Goal: Task Accomplishment & Management: Manage account settings

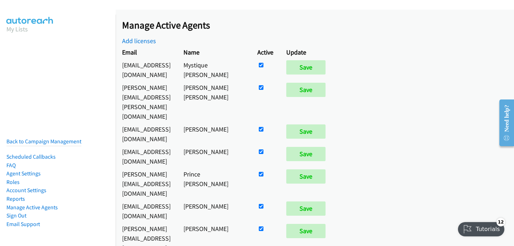
scroll to position [1050, 0]
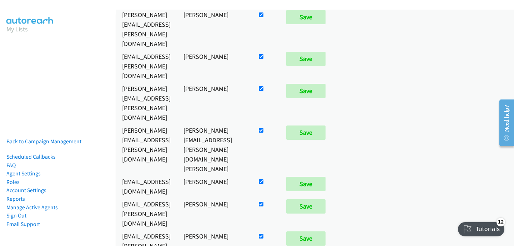
checkbox input "true"
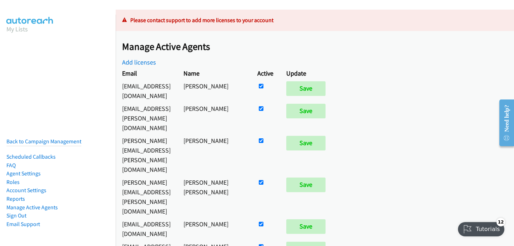
click at [280, 87] on td at bounding box center [265, 91] width 29 height 23
click at [264, 87] on input "checkbox" at bounding box center [261, 86] width 5 height 5
checkbox input "false"
click at [326, 92] on input "Save" at bounding box center [305, 88] width 39 height 14
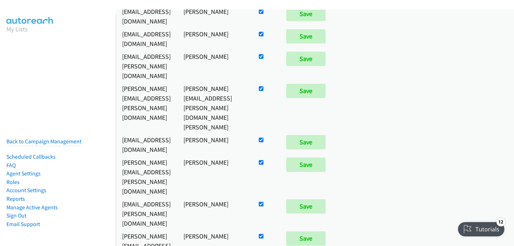
checkbox input "true"
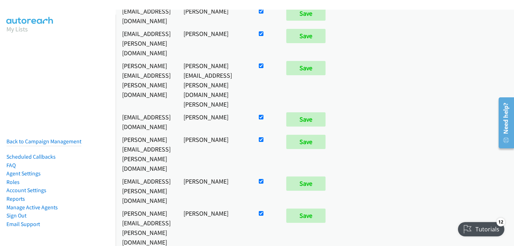
scroll to position [1050, 0]
